Goal: Task Accomplishment & Management: Complete application form

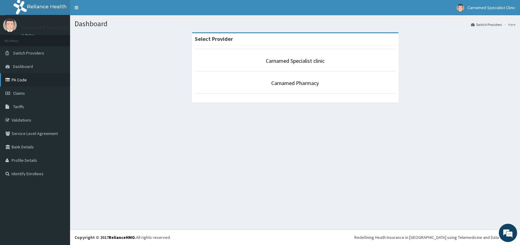
click at [13, 79] on link "PA Code" at bounding box center [35, 79] width 70 height 13
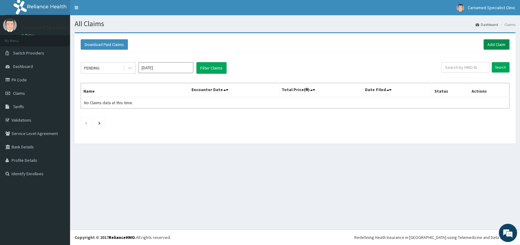
click at [487, 42] on link "Add Claim" at bounding box center [497, 44] width 26 height 10
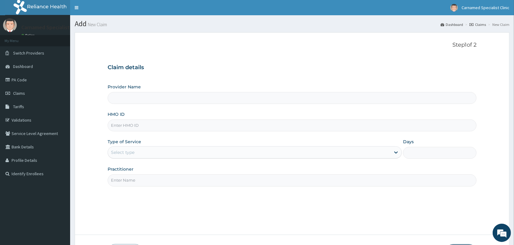
type input "Carnamed Specialist clinic"
click at [254, 127] on input "HMO ID" at bounding box center [292, 125] width 369 height 12
type input "ret/10130/a"
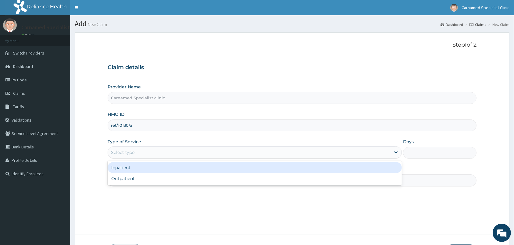
click at [148, 153] on div "Select type" at bounding box center [249, 152] width 282 height 10
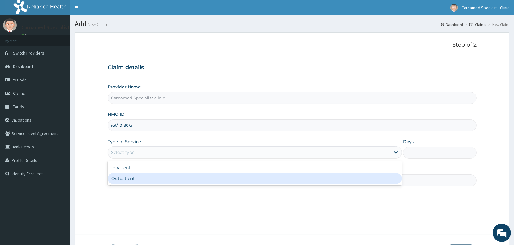
click at [136, 181] on div "Outpatient" at bounding box center [255, 178] width 294 height 11
type input "1"
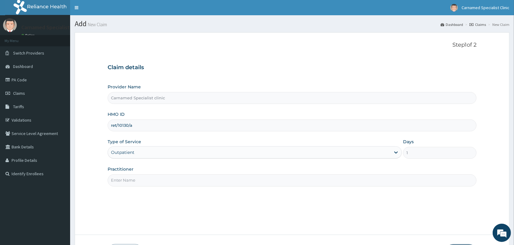
click at [138, 181] on input "Practitioner" at bounding box center [292, 180] width 369 height 12
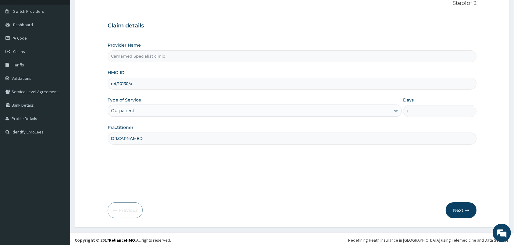
scroll to position [45, 0]
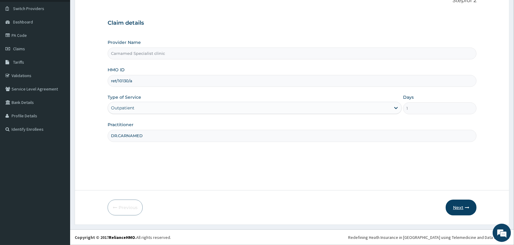
type input "DR.CARNAMED"
click at [466, 205] on icon "button" at bounding box center [467, 207] width 4 height 4
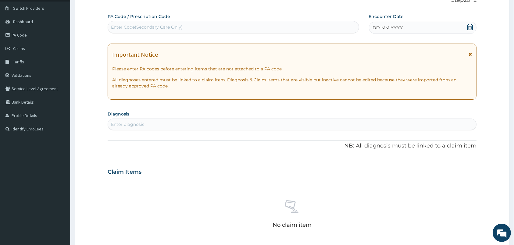
click at [472, 29] on icon at bounding box center [470, 27] width 6 height 6
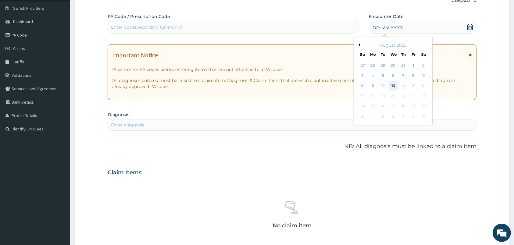
click at [392, 87] on div "13" at bounding box center [392, 85] width 9 height 9
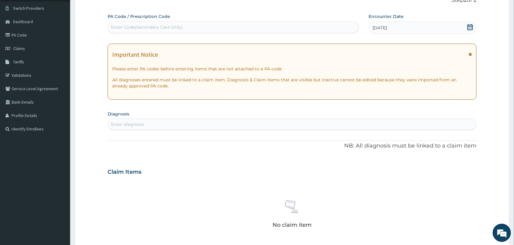
click at [302, 28] on div "Enter Code(Secondary Care Only)" at bounding box center [233, 27] width 251 height 10
paste input "PA/24ACC9"
type input "PA/24ACC9"
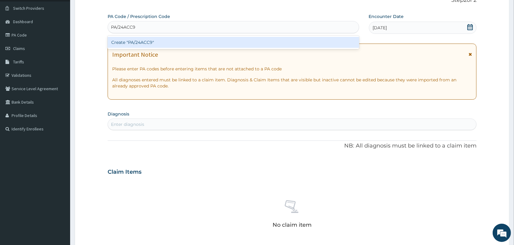
click at [149, 44] on div "Create "PA/24ACC9"" at bounding box center [233, 42] width 251 height 11
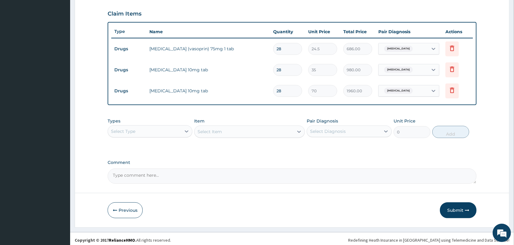
scroll to position [207, 0]
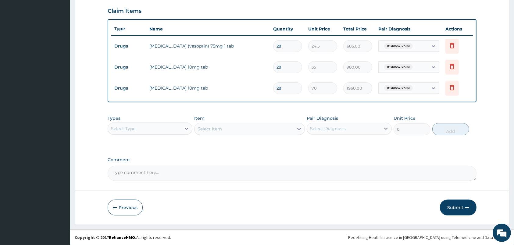
click at [178, 129] on div "Select Type" at bounding box center [144, 129] width 73 height 10
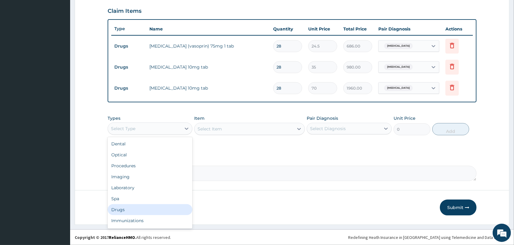
click at [115, 208] on div "Drugs" at bounding box center [150, 209] width 85 height 11
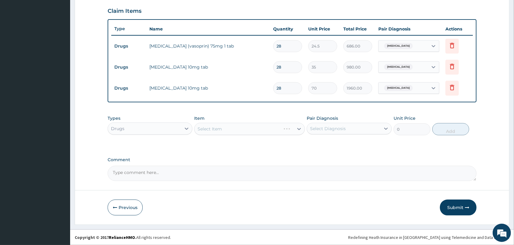
click at [231, 126] on div "Select Item" at bounding box center [249, 129] width 111 height 12
click at [291, 127] on div "Select Item" at bounding box center [243, 129] width 99 height 10
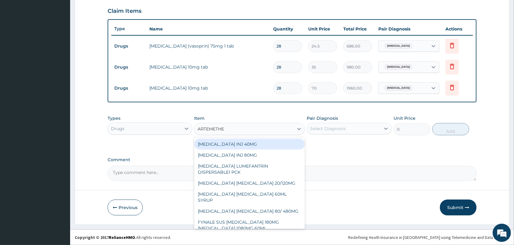
type input "[MEDICAL_DATA]"
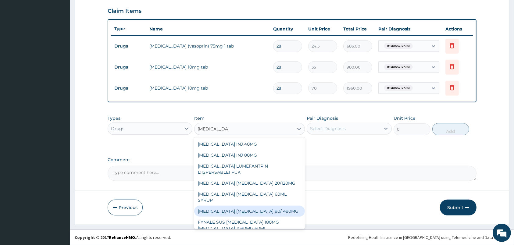
click at [273, 206] on div "[MEDICAL_DATA] [MEDICAL_DATA] 80/ 480MG" at bounding box center [249, 211] width 111 height 11
type input "210"
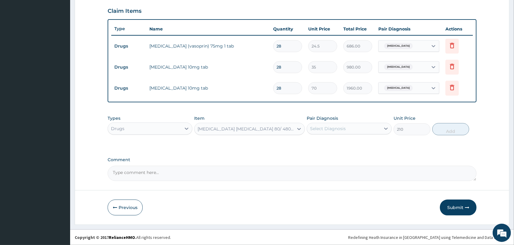
click at [341, 126] on div "Select Diagnosis" at bounding box center [328, 129] width 36 height 6
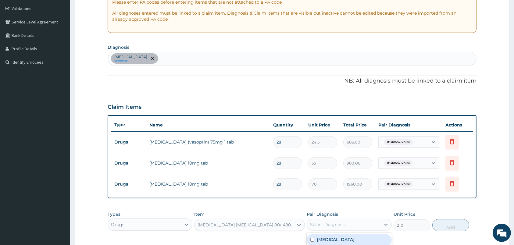
click at [276, 55] on div "[MEDICAL_DATA] confirmed" at bounding box center [292, 58] width 368 height 13
type input "[MEDICAL_DATA]"
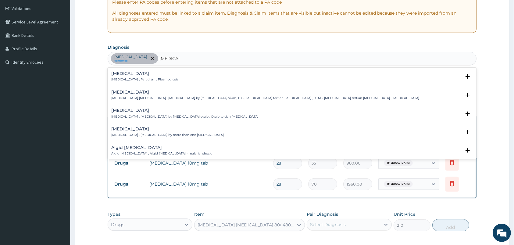
click at [129, 75] on h4 "[MEDICAL_DATA]" at bounding box center [144, 73] width 67 height 5
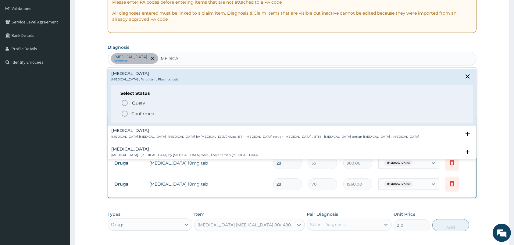
click at [124, 111] on icon "status option filled" at bounding box center [124, 113] width 7 height 7
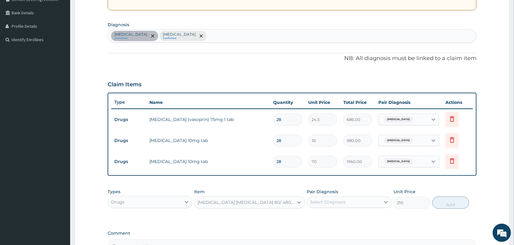
scroll to position [144, 0]
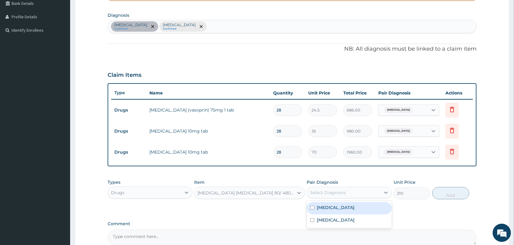
click at [330, 193] on div "Select Diagnosis" at bounding box center [328, 193] width 36 height 6
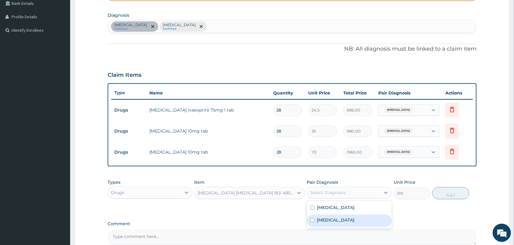
click at [317, 220] on div "[MEDICAL_DATA]" at bounding box center [349, 220] width 85 height 12
checkbox input "true"
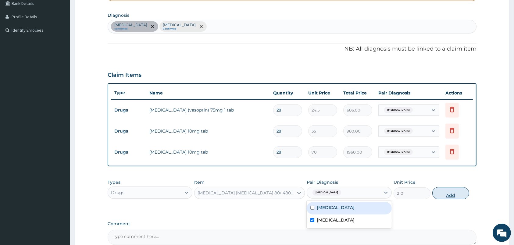
click at [445, 192] on button "Add" at bounding box center [450, 193] width 37 height 12
type input "0"
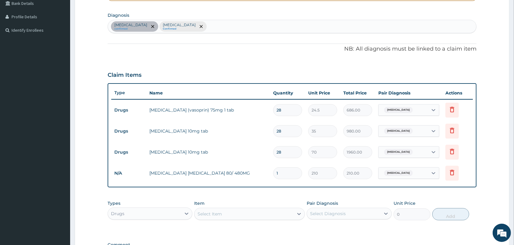
scroll to position [175, 0]
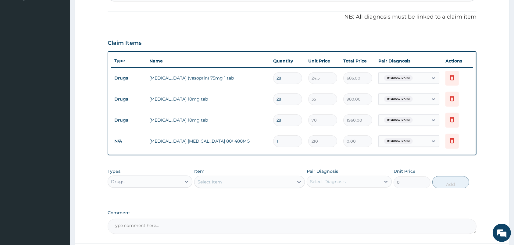
type input "0.00"
type input "6"
type input "1260.00"
type input "6"
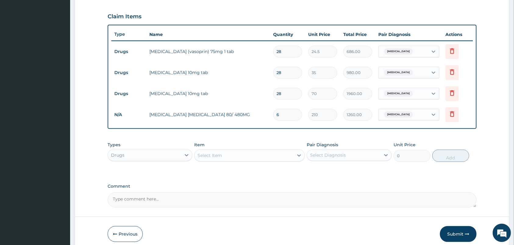
scroll to position [229, 0]
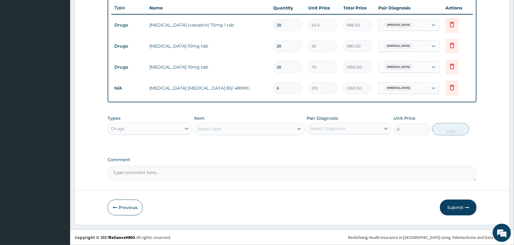
click at [232, 126] on div "Select Item" at bounding box center [243, 129] width 99 height 10
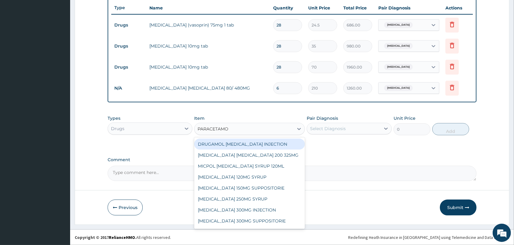
type input "[MEDICAL_DATA]"
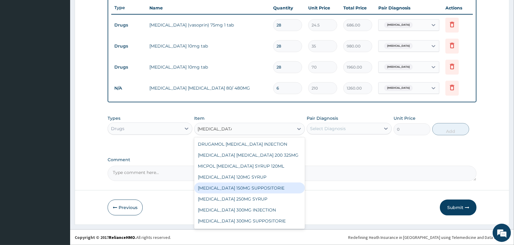
scroll to position [31, 0]
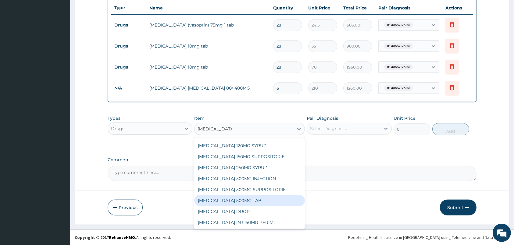
click at [238, 201] on div "[MEDICAL_DATA] 500MG TAB" at bounding box center [249, 200] width 111 height 11
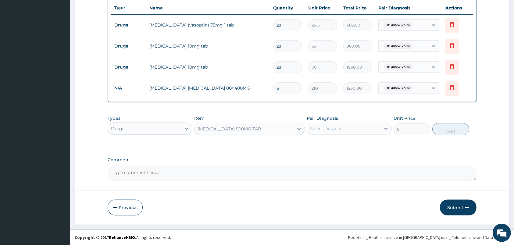
type input "14"
click at [332, 125] on div "Select Diagnosis" at bounding box center [343, 129] width 73 height 10
click at [324, 155] on label "[MEDICAL_DATA]" at bounding box center [336, 156] width 38 height 6
checkbox input "true"
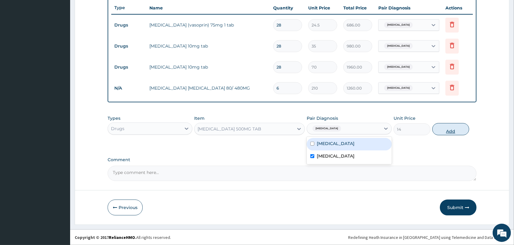
click at [449, 131] on button "Add" at bounding box center [450, 129] width 37 height 12
type input "0"
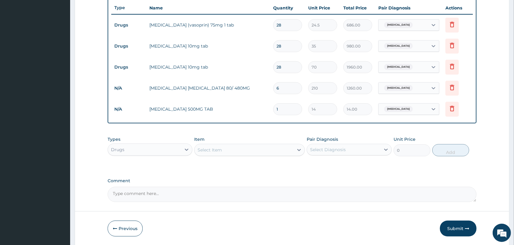
type input "18"
type input "252.00"
type input "18"
click at [222, 151] on div "Select Item" at bounding box center [209, 150] width 24 height 6
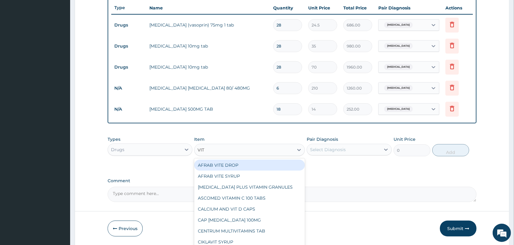
type input "VIT C"
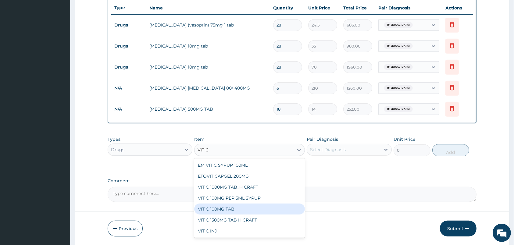
click at [215, 207] on div "VIT C 100MG TAB" at bounding box center [249, 209] width 111 height 11
type input "10"
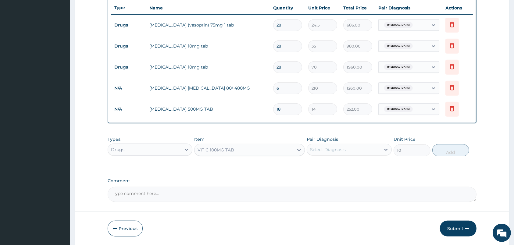
click at [334, 149] on div "Select Diagnosis" at bounding box center [328, 150] width 36 height 6
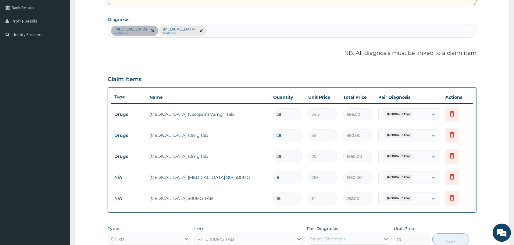
scroll to position [133, 0]
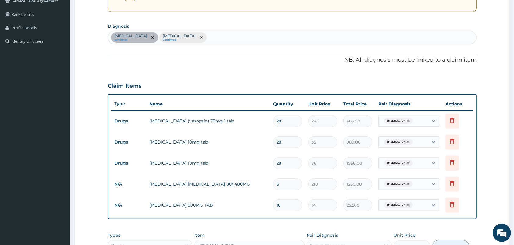
click at [230, 36] on div "[MEDICAL_DATA] confirmed [MEDICAL_DATA] Confirmed" at bounding box center [292, 37] width 368 height 13
type input "UPPER RESP"
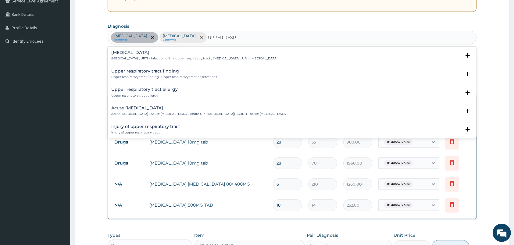
click at [138, 63] on div "[MEDICAL_DATA] [MEDICAL_DATA] , URTI - Infection of the upper respiratory tract…" at bounding box center [291, 57] width 361 height 14
click at [143, 55] on h4 "[MEDICAL_DATA]" at bounding box center [194, 52] width 166 height 5
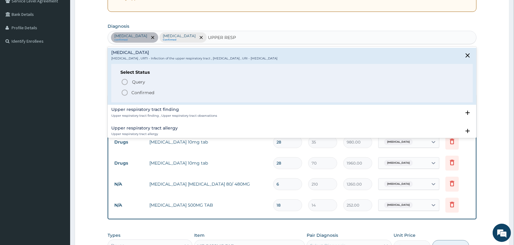
click at [124, 90] on icon "status option filled" at bounding box center [124, 92] width 7 height 7
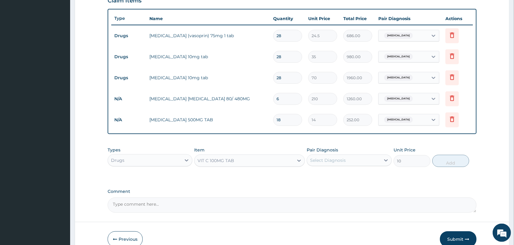
scroll to position [229, 0]
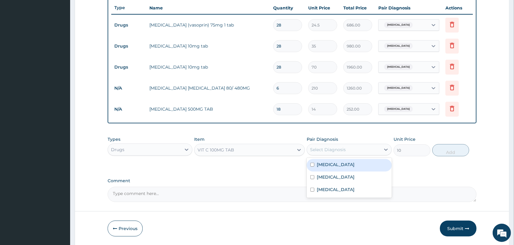
click at [353, 148] on div "Select Diagnosis" at bounding box center [343, 150] width 73 height 10
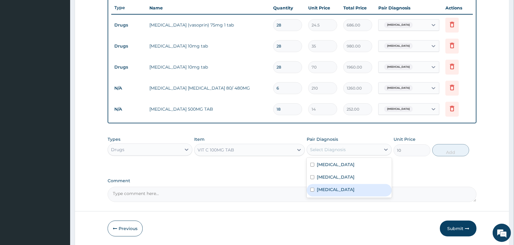
click at [354, 190] on label "[MEDICAL_DATA]" at bounding box center [336, 189] width 38 height 6
checkbox input "true"
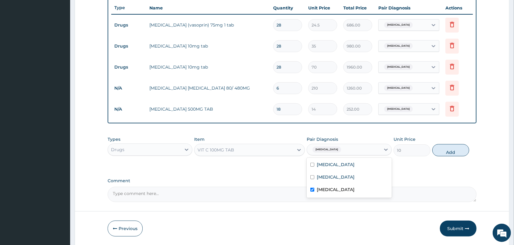
click at [452, 157] on div "Types Drugs Item VIT C 100MG TAB Pair Diagnosis option [MEDICAL_DATA], selected…" at bounding box center [292, 146] width 369 height 26
click at [455, 149] on button "Add" at bounding box center [450, 150] width 37 height 12
type input "0"
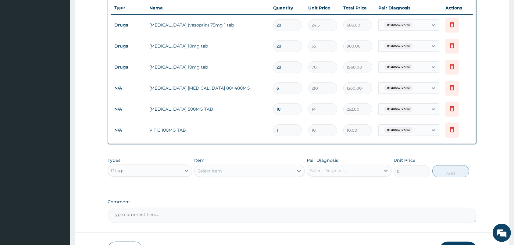
type input "0.00"
type input "2"
type input "20.00"
type input "21"
type input "210.00"
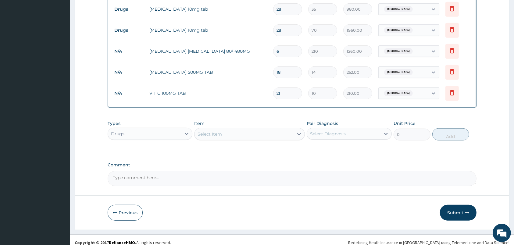
scroll to position [270, 0]
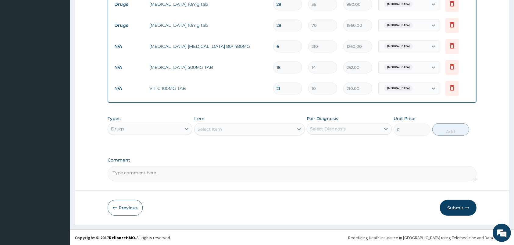
type input "2"
type input "20.00"
type input "0.00"
type input "4"
type input "40.00"
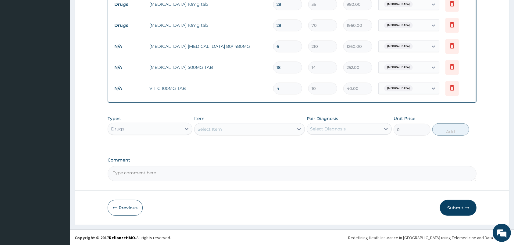
type input "42"
type input "420.00"
type input "42"
click at [456, 206] on button "Submit" at bounding box center [458, 208] width 37 height 16
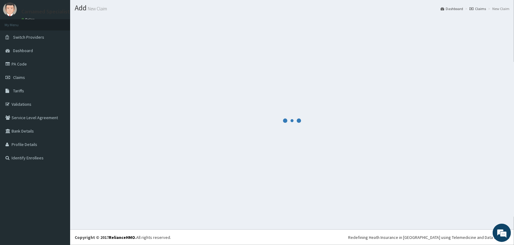
scroll to position [16, 0]
